Goal: Book appointment/travel/reservation

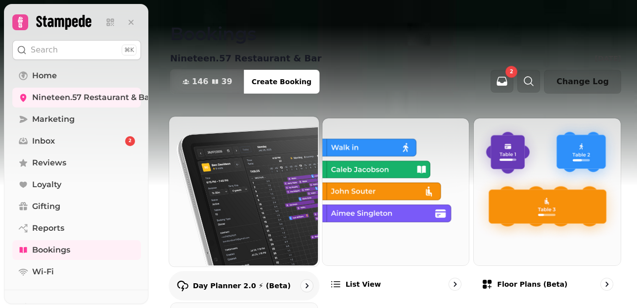
click at [262, 286] on p "Day Planner 2.0 ⚡ (Beta)" at bounding box center [242, 285] width 98 height 10
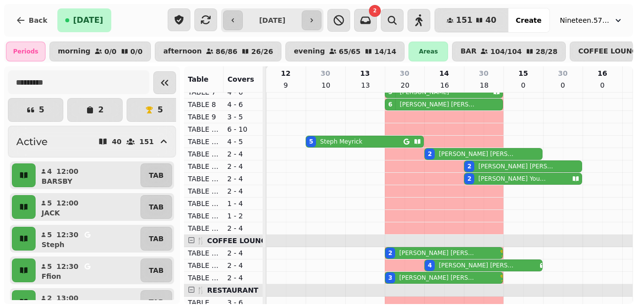
scroll to position [93, 0]
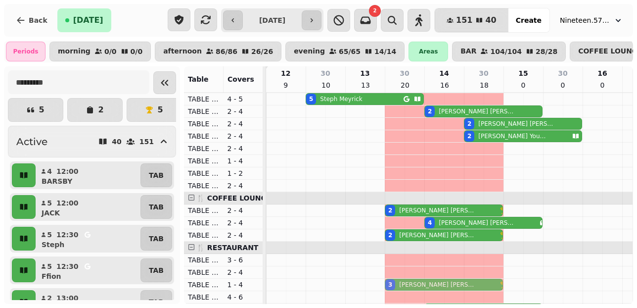
drag, startPoint x: 416, startPoint y: 117, endPoint x: 408, endPoint y: 284, distance: 166.8
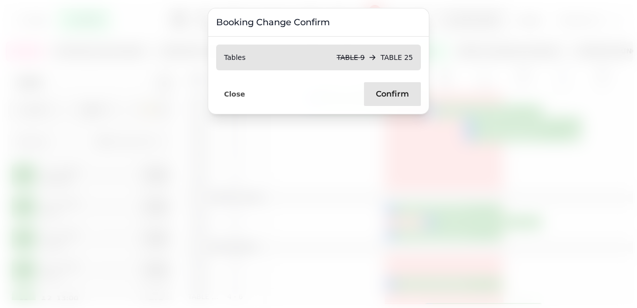
click at [385, 98] on span "Confirm" at bounding box center [392, 94] width 33 height 8
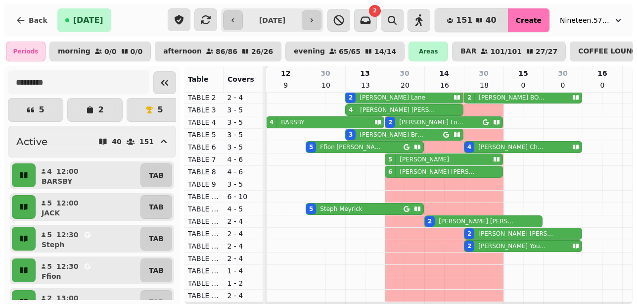
click at [536, 21] on span "Create" at bounding box center [529, 20] width 26 height 7
select select "****"
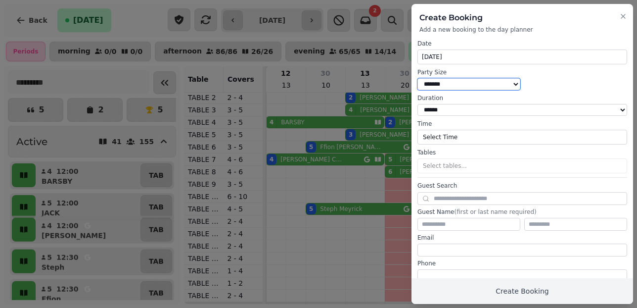
click at [508, 83] on select "* ***** * ****** * ****** * ****** * ****** * ****** * ****** * ****** * ******…" at bounding box center [468, 84] width 103 height 12
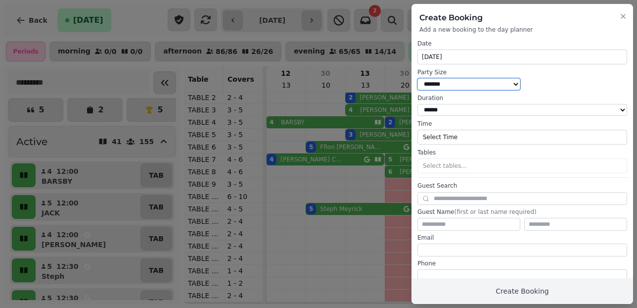
select select "*"
click at [417, 78] on select "* ***** * ****** * ****** * ****** * ****** * ****** * ****** * ****** * ******…" at bounding box center [468, 84] width 103 height 12
click at [471, 137] on button "Select Time" at bounding box center [522, 137] width 210 height 15
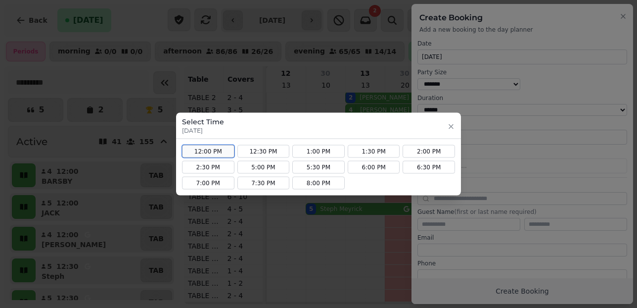
click at [220, 151] on button "12:00 PM" at bounding box center [208, 151] width 52 height 13
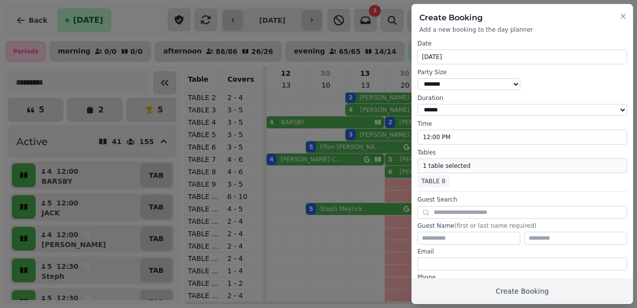
click at [464, 169] on button "1 table selected" at bounding box center [522, 165] width 210 height 15
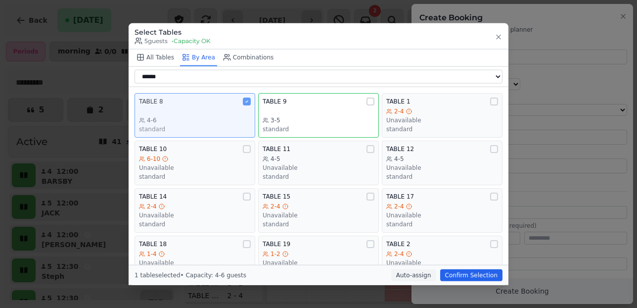
click at [246, 107] on div "TABLE 8 4-6 standard" at bounding box center [195, 115] width 112 height 36
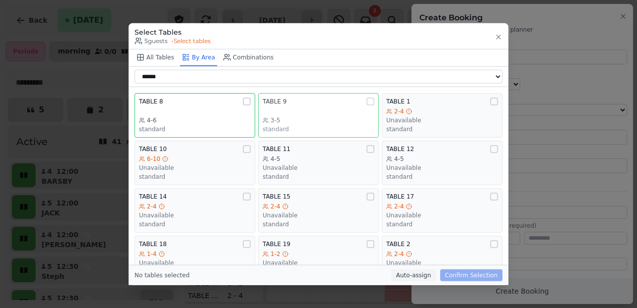
click at [371, 102] on div at bounding box center [370, 101] width 8 height 8
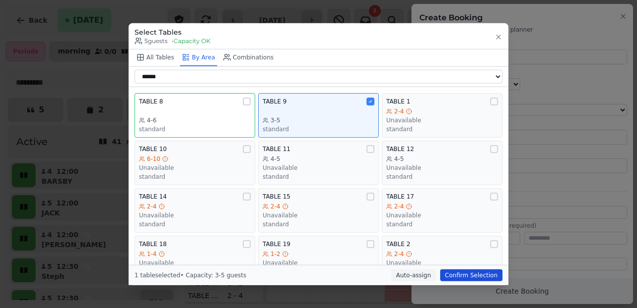
click at [461, 280] on button "Confirm Selection" at bounding box center [471, 274] width 62 height 12
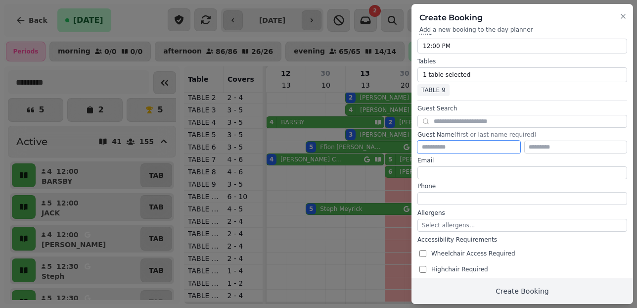
click at [451, 147] on input "text" at bounding box center [468, 146] width 103 height 13
type input "***"
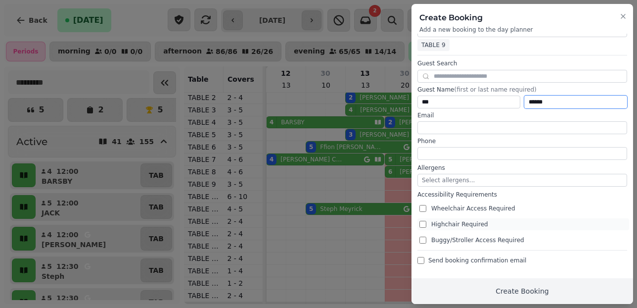
type input "******"
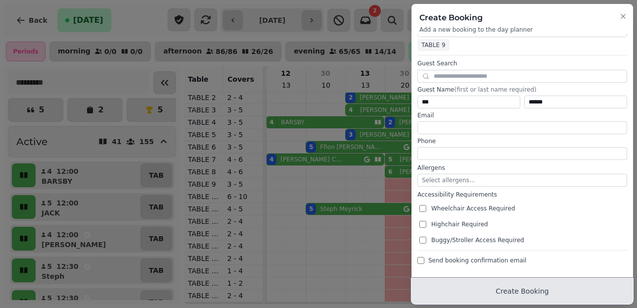
click at [505, 289] on button "Create Booking" at bounding box center [521, 291] width 221 height 26
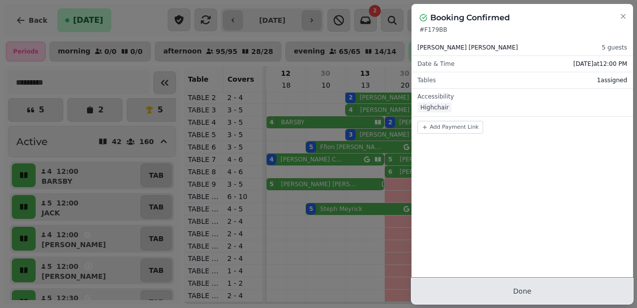
click at [517, 289] on button "Done" at bounding box center [521, 291] width 221 height 26
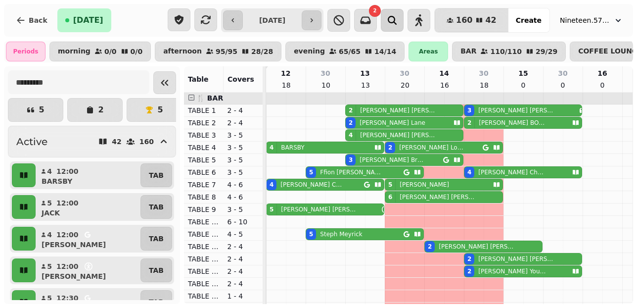
click at [398, 17] on icon "button" at bounding box center [392, 20] width 12 height 12
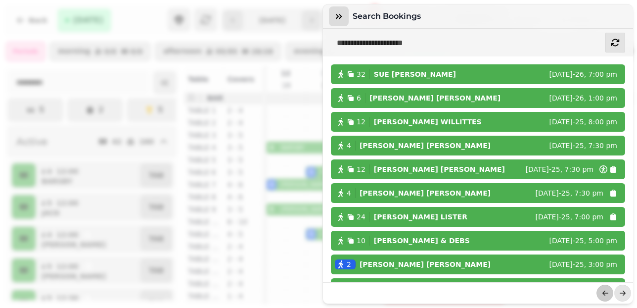
click at [340, 15] on icon "button" at bounding box center [339, 16] width 6 height 5
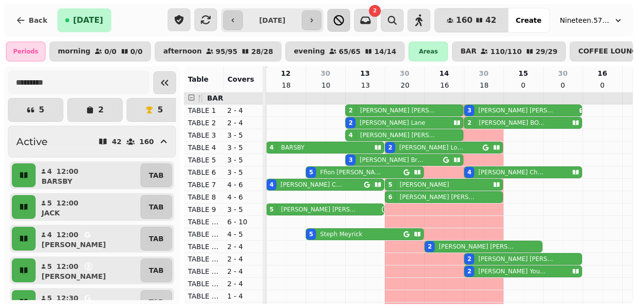
click at [345, 21] on icon "button" at bounding box center [339, 20] width 12 height 12
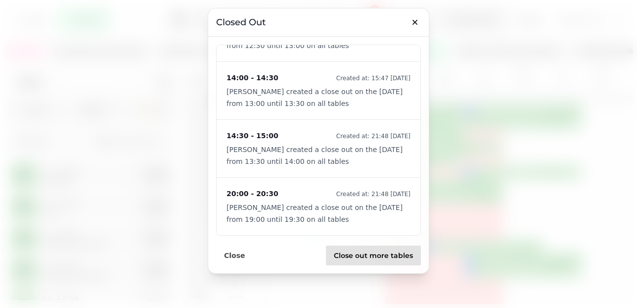
scroll to position [0, 0]
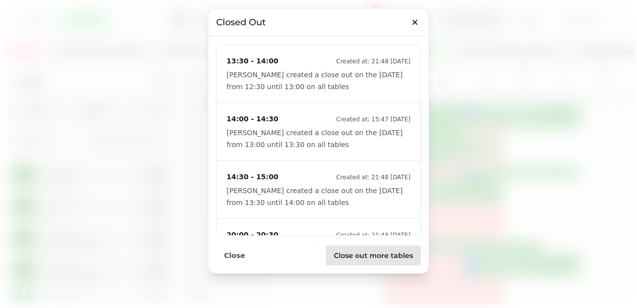
click at [367, 258] on span "Close out more tables" at bounding box center [373, 255] width 79 height 7
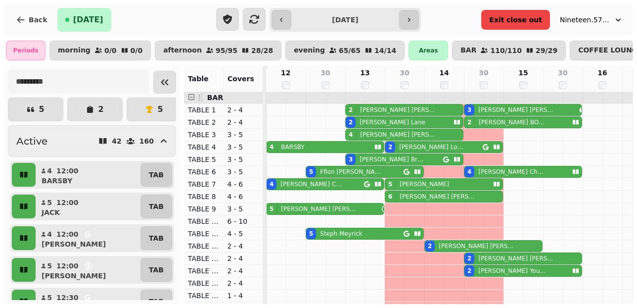
click at [527, 16] on span "Exit close out" at bounding box center [515, 19] width 53 height 7
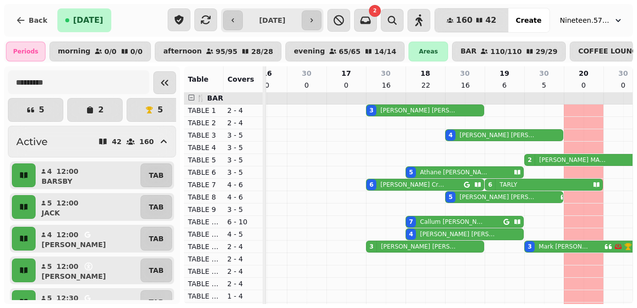
scroll to position [0, 385]
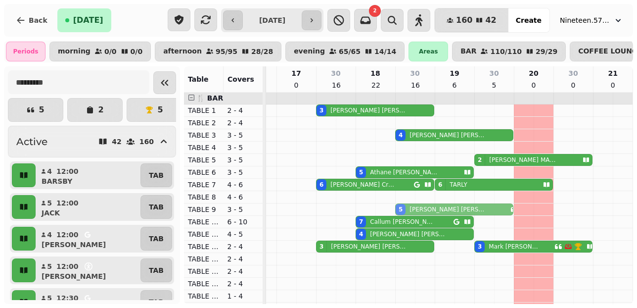
drag, startPoint x: 468, startPoint y: 195, endPoint x: 469, endPoint y: 205, distance: 9.9
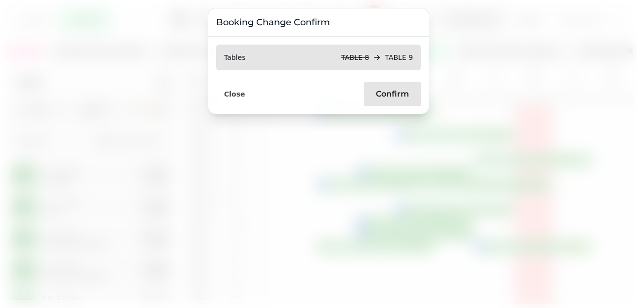
click at [399, 90] on span "Confirm" at bounding box center [392, 94] width 33 height 8
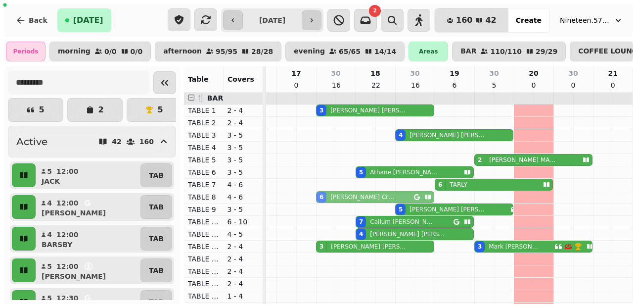
drag, startPoint x: 359, startPoint y: 184, endPoint x: 361, endPoint y: 196, distance: 12.0
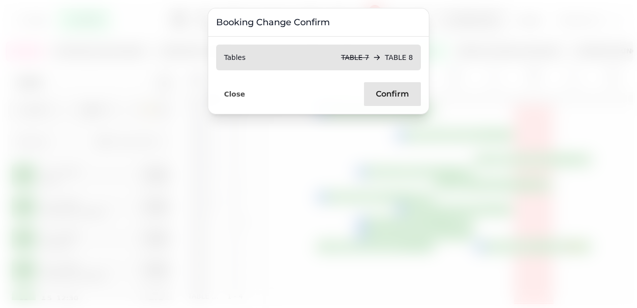
click at [387, 91] on span "Confirm" at bounding box center [392, 94] width 33 height 8
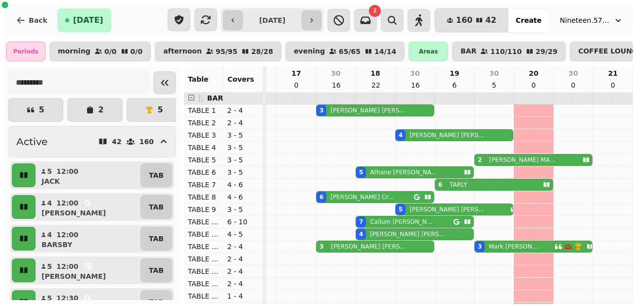
click at [419, 207] on p "Claire Lewis" at bounding box center [447, 209] width 76 height 8
select select "**********"
select select "*"
select select "****"
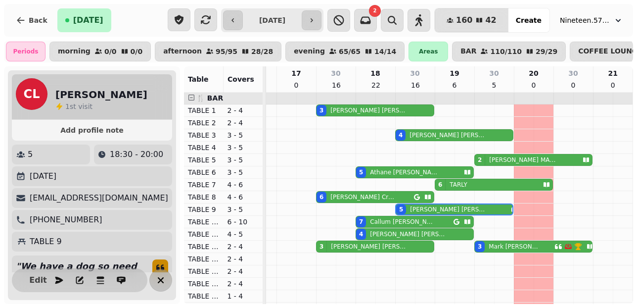
click at [167, 277] on button "button" at bounding box center [160, 279] width 23 height 23
